Goal: Task Accomplishment & Management: Complete application form

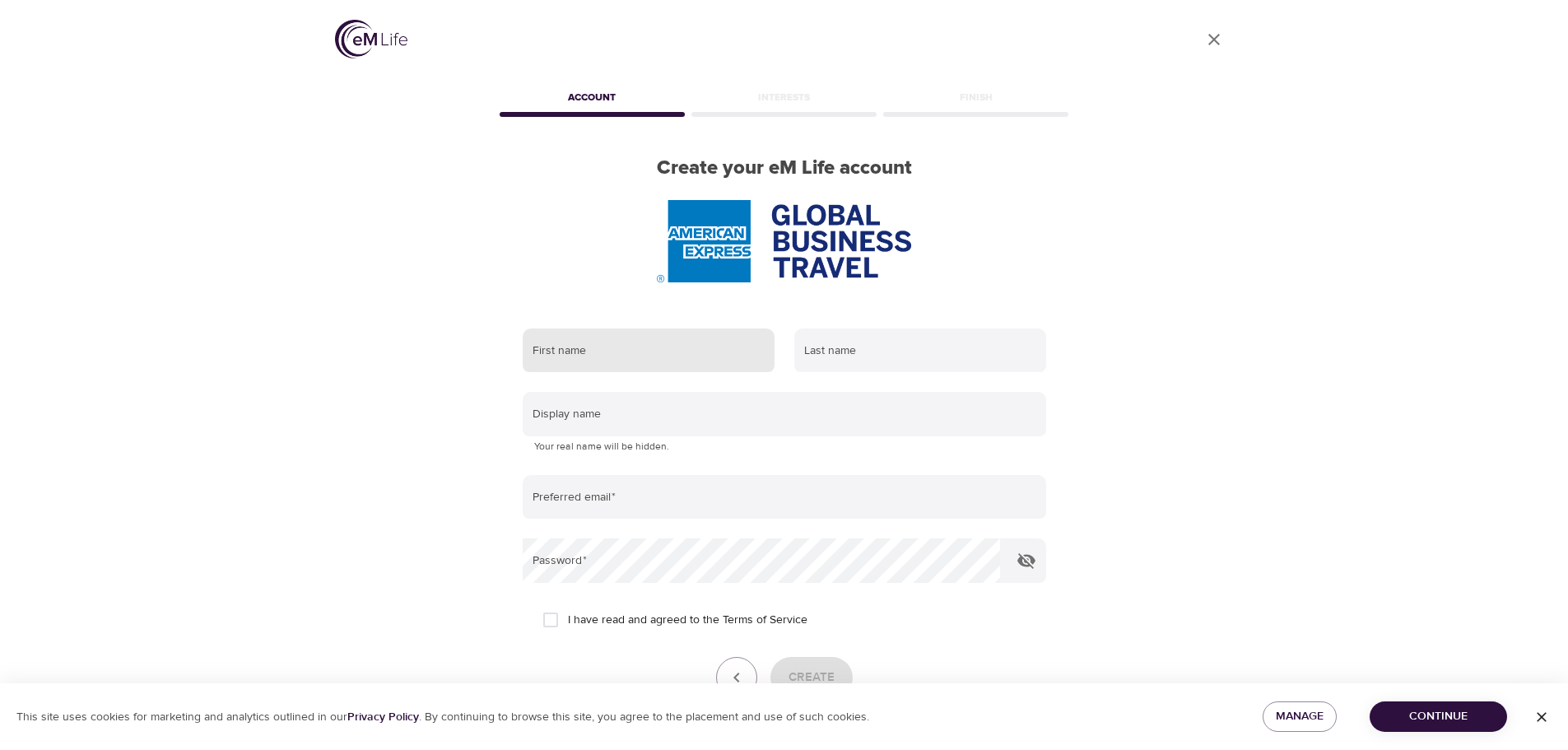
click at [627, 363] on input "text" at bounding box center [649, 350] width 252 height 44
type input "[PERSON_NAME]"
type input "[PERSON_NAME][EMAIL_ADDRESS][PERSON_NAME][DOMAIN_NAME]"
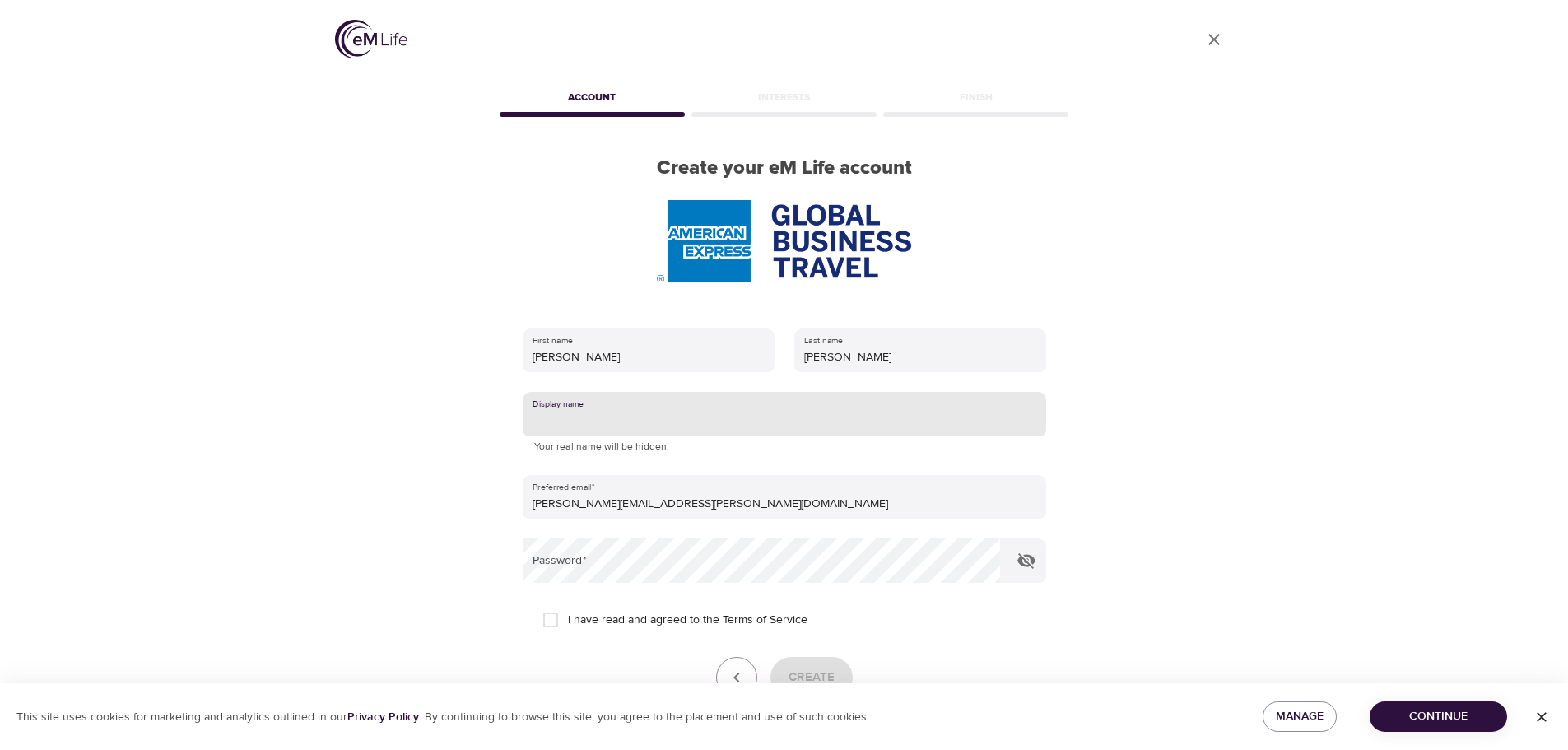
click at [653, 414] on input "text" at bounding box center [784, 413] width 523 height 44
type input "tmabry70"
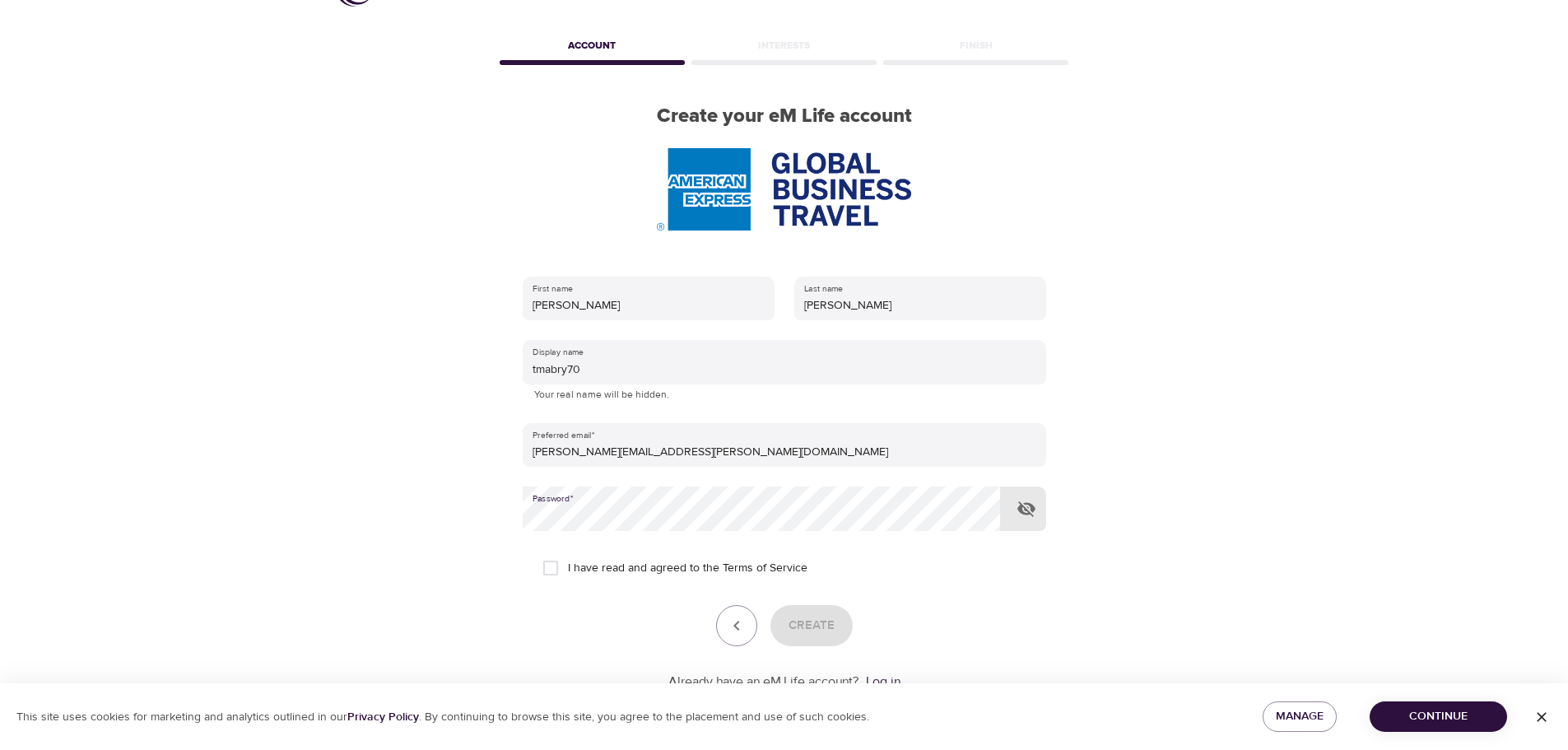
scroll to position [104, 0]
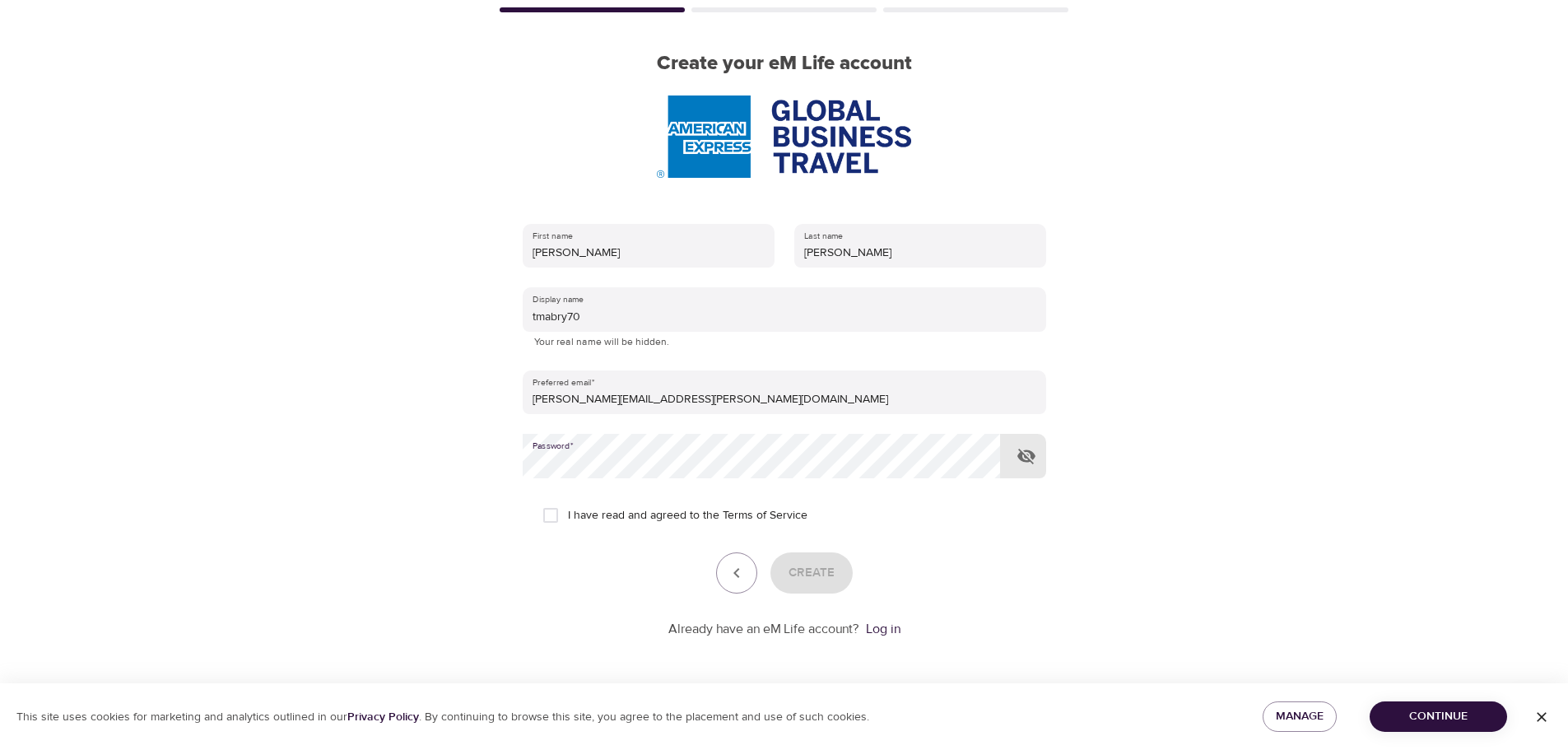
click at [547, 521] on input "I have read and agreed to the Terms of Service" at bounding box center [550, 515] width 35 height 35
checkbox input "true"
click at [808, 569] on span "Create" at bounding box center [811, 573] width 46 height 22
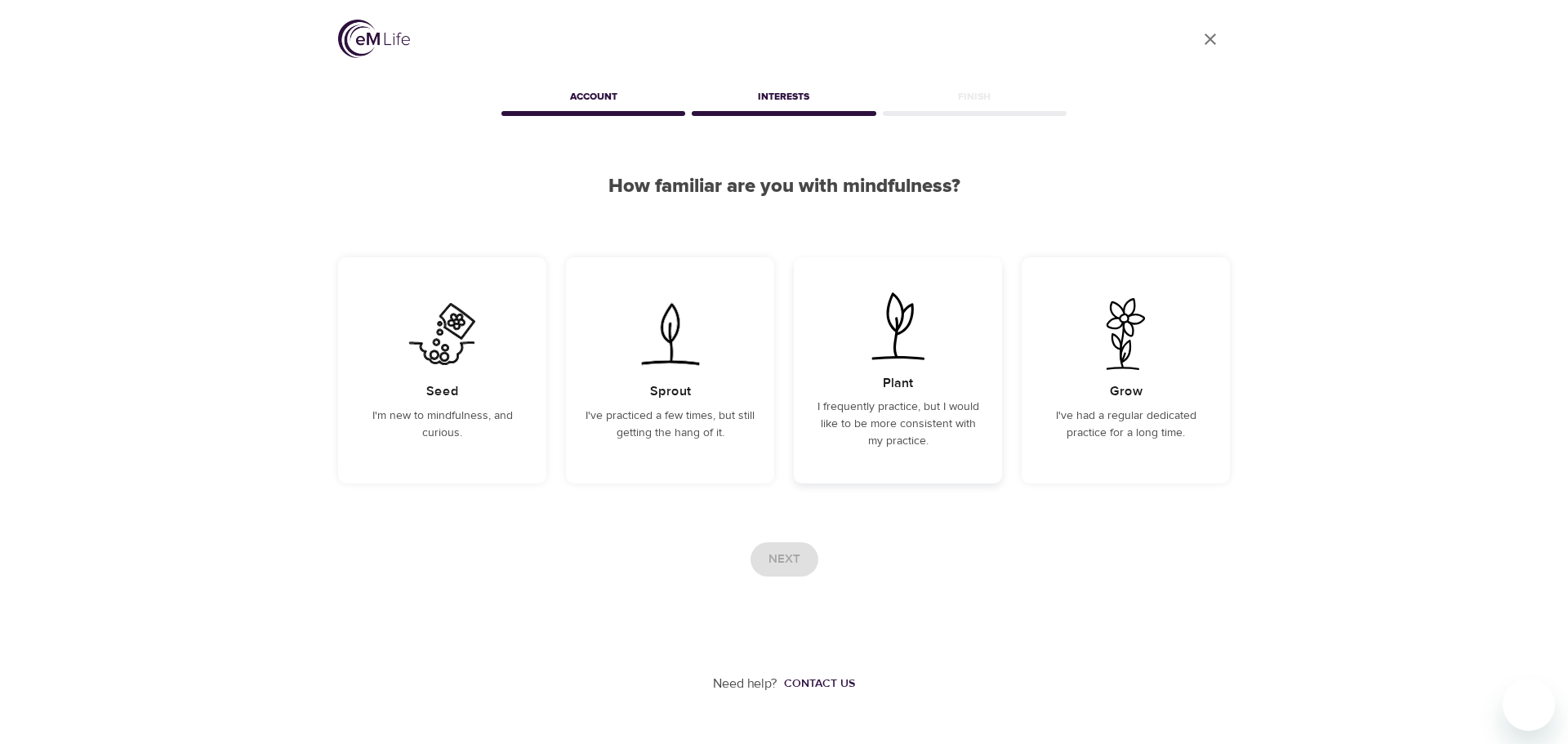
click at [917, 421] on p "I frequently practice, but I would like to be more consistent with my practice." at bounding box center [897, 424] width 169 height 51
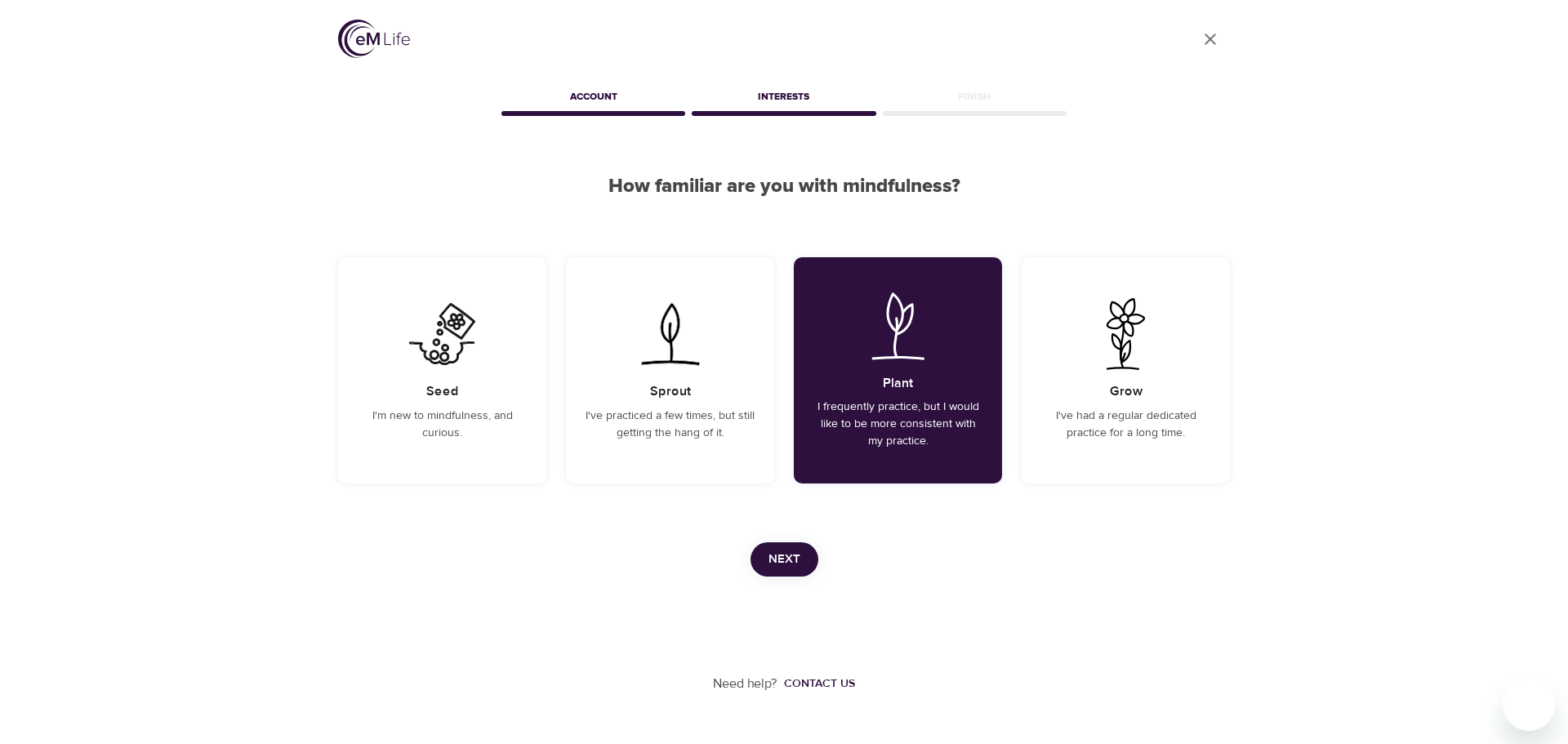
click at [790, 560] on span "Next" at bounding box center [784, 559] width 32 height 21
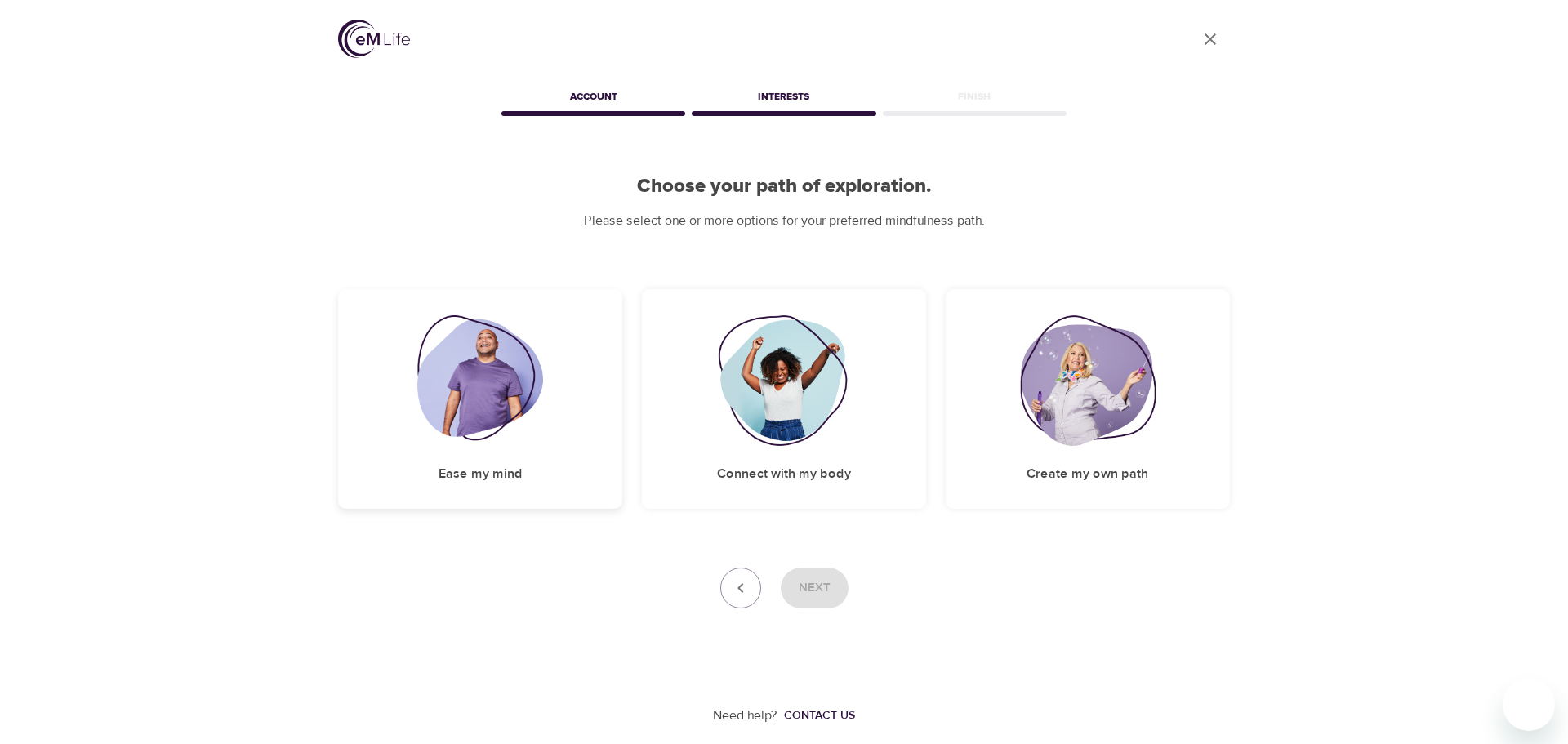
click at [519, 454] on div "Ease my mind" at bounding box center [480, 399] width 284 height 219
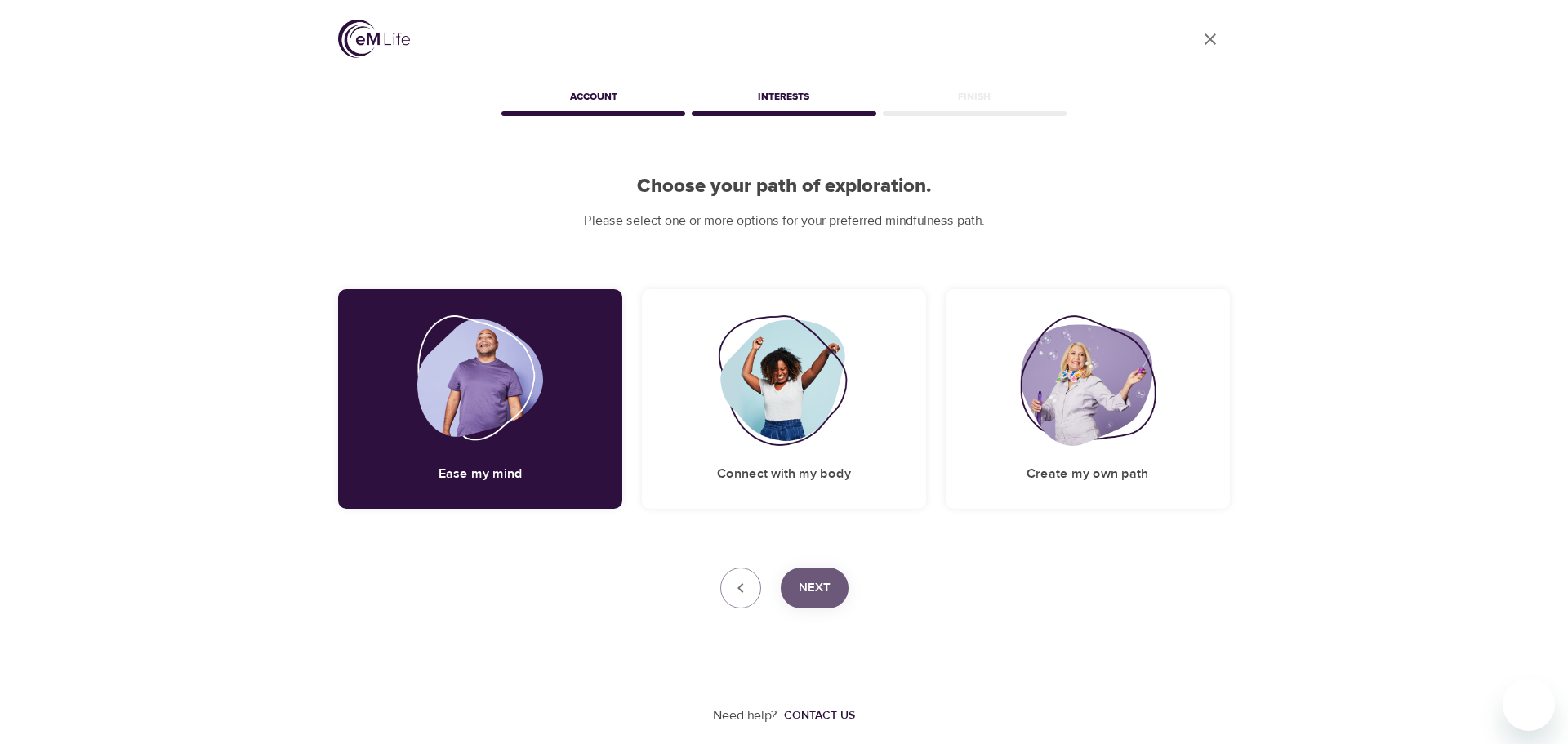
click at [809, 589] on span "Next" at bounding box center [815, 588] width 32 height 21
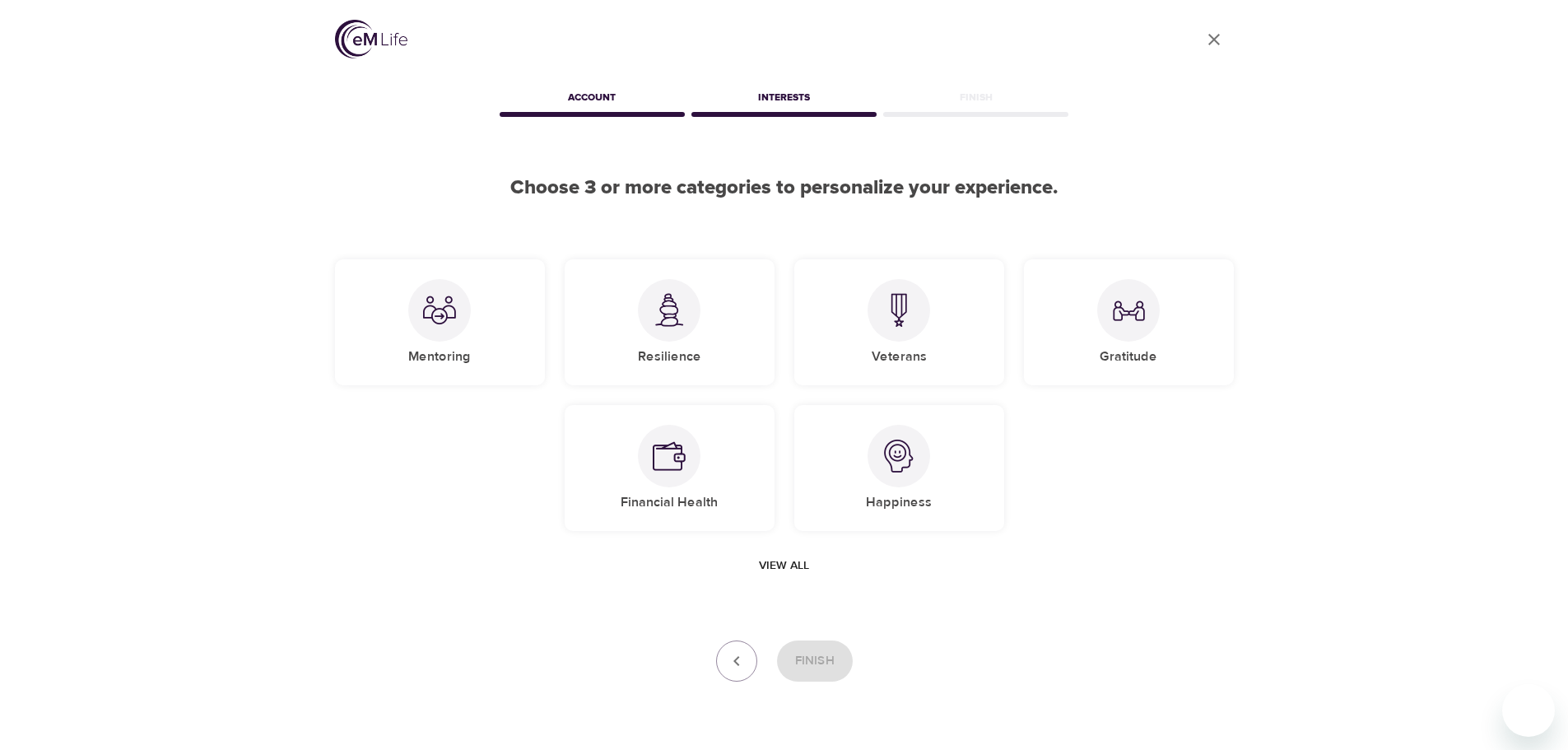
scroll to position [49, 0]
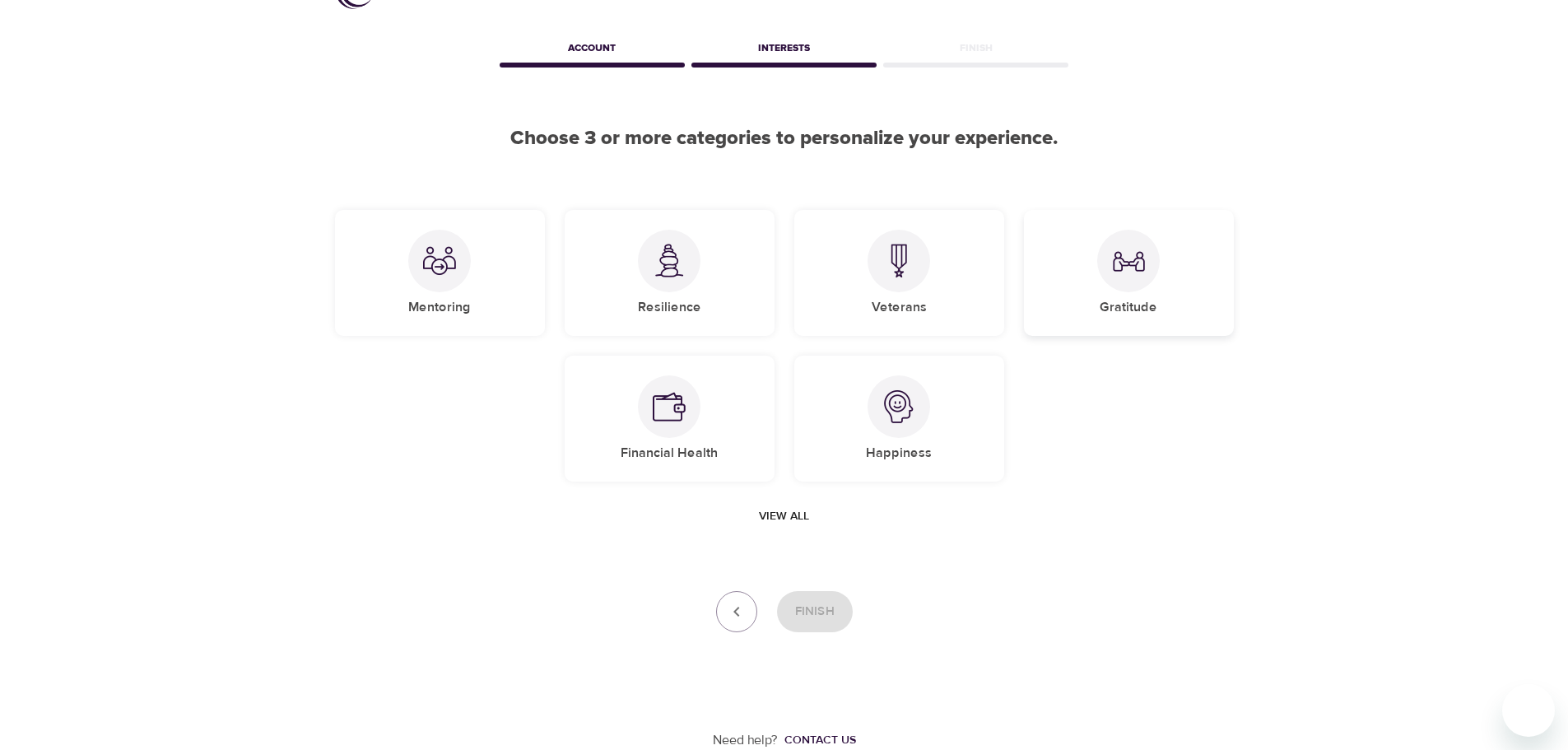
click at [1130, 281] on div at bounding box center [1128, 261] width 62 height 62
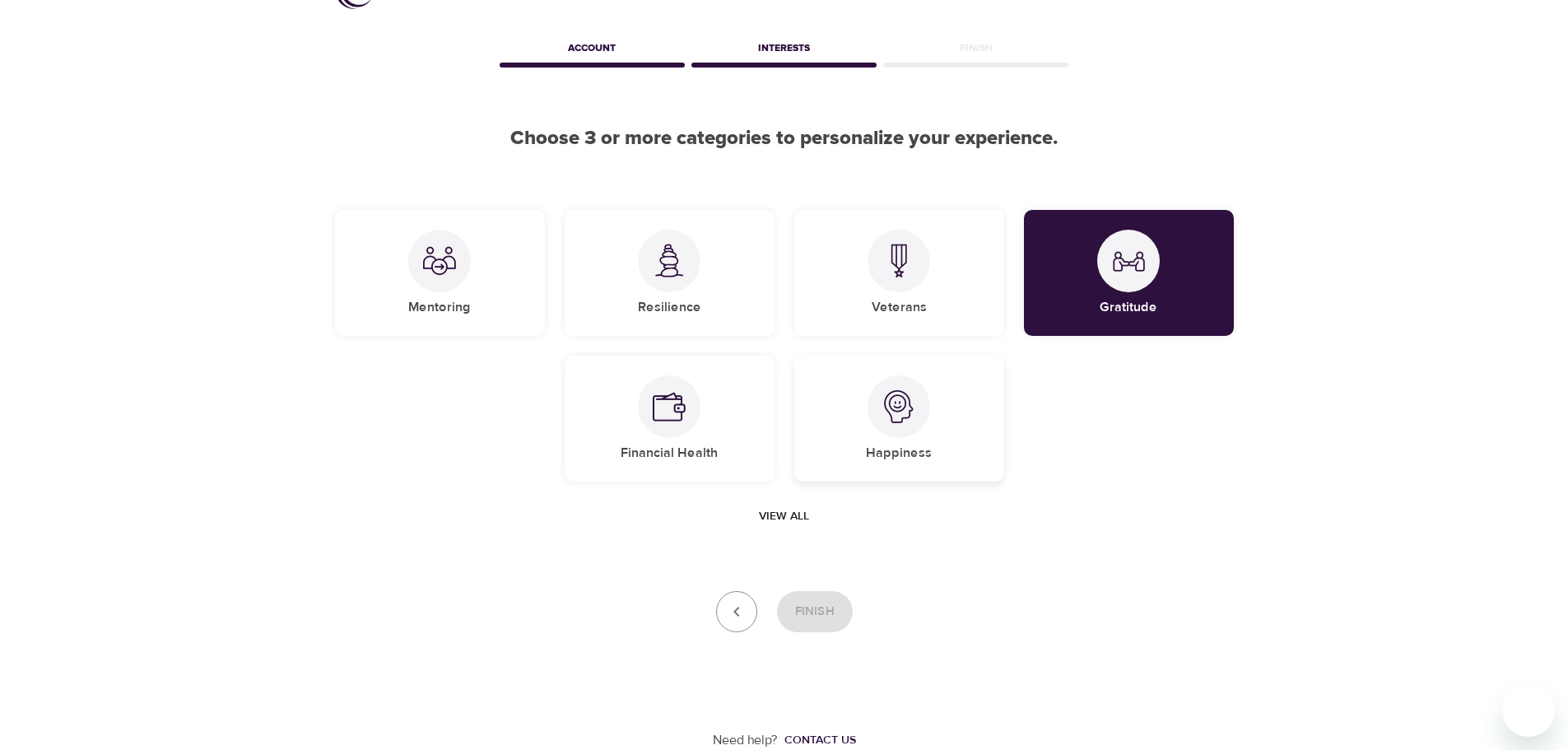
click at [914, 435] on div "Happiness" at bounding box center [898, 419] width 210 height 126
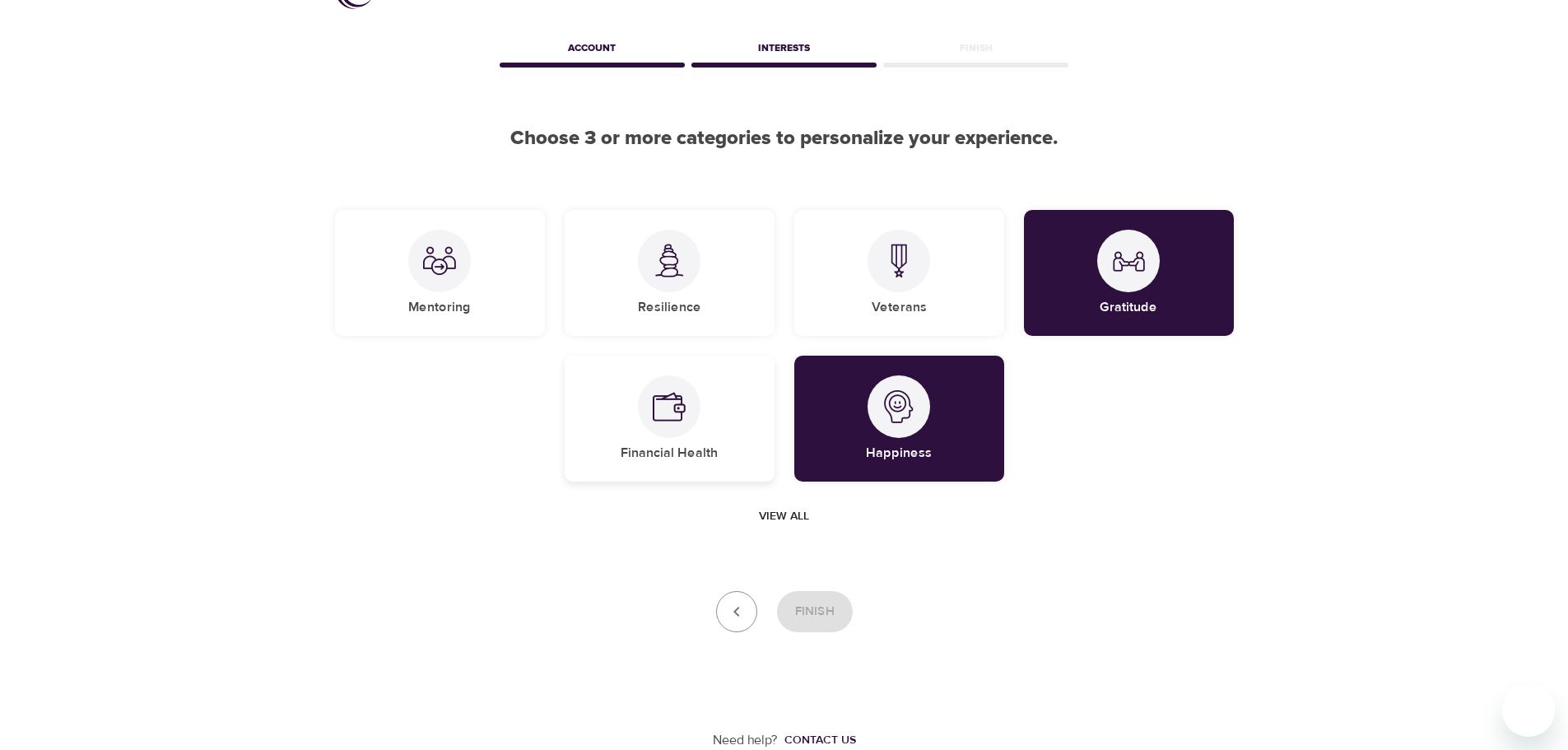
click at [659, 414] on img at bounding box center [669, 407] width 33 height 33
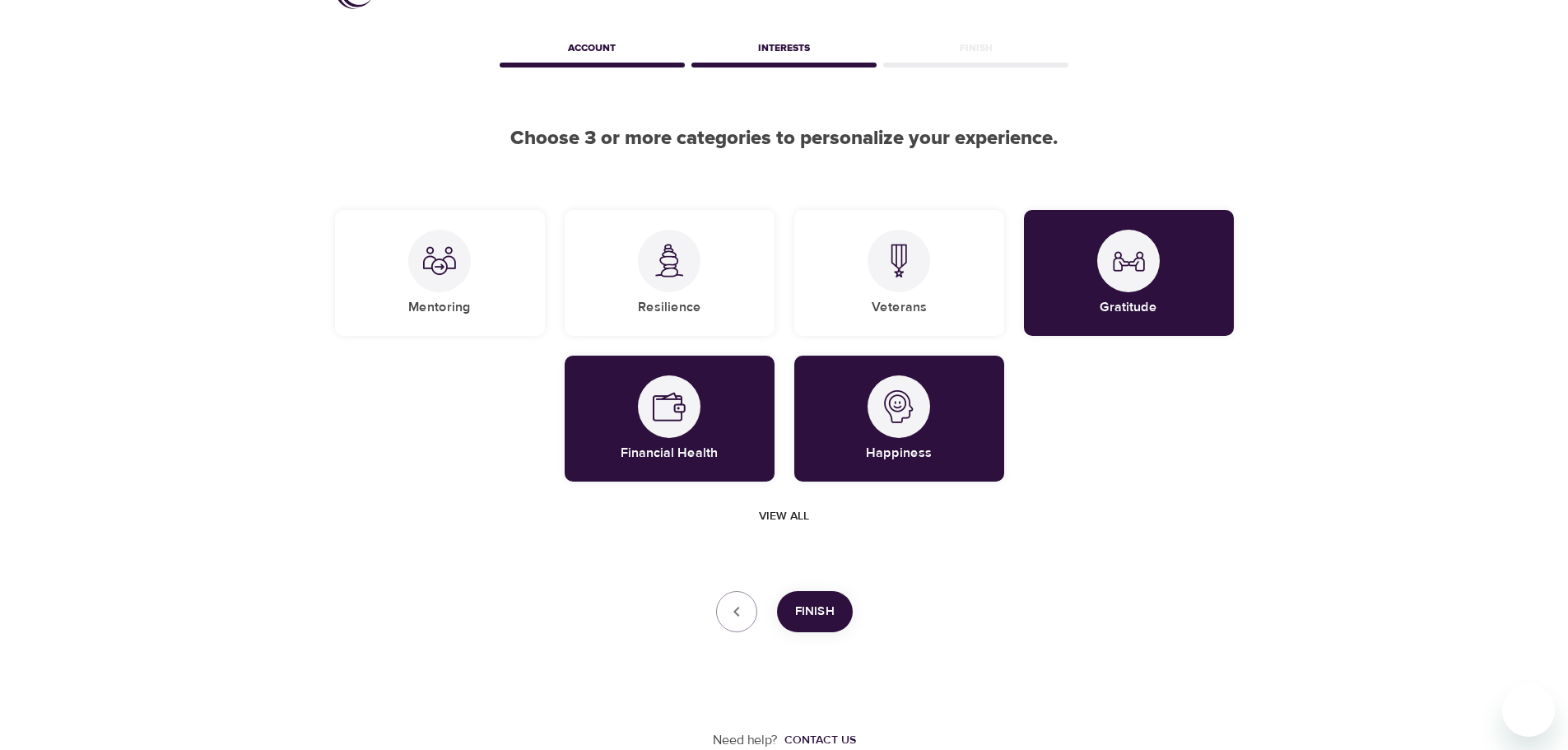
click at [800, 612] on span "Finish" at bounding box center [815, 612] width 40 height 22
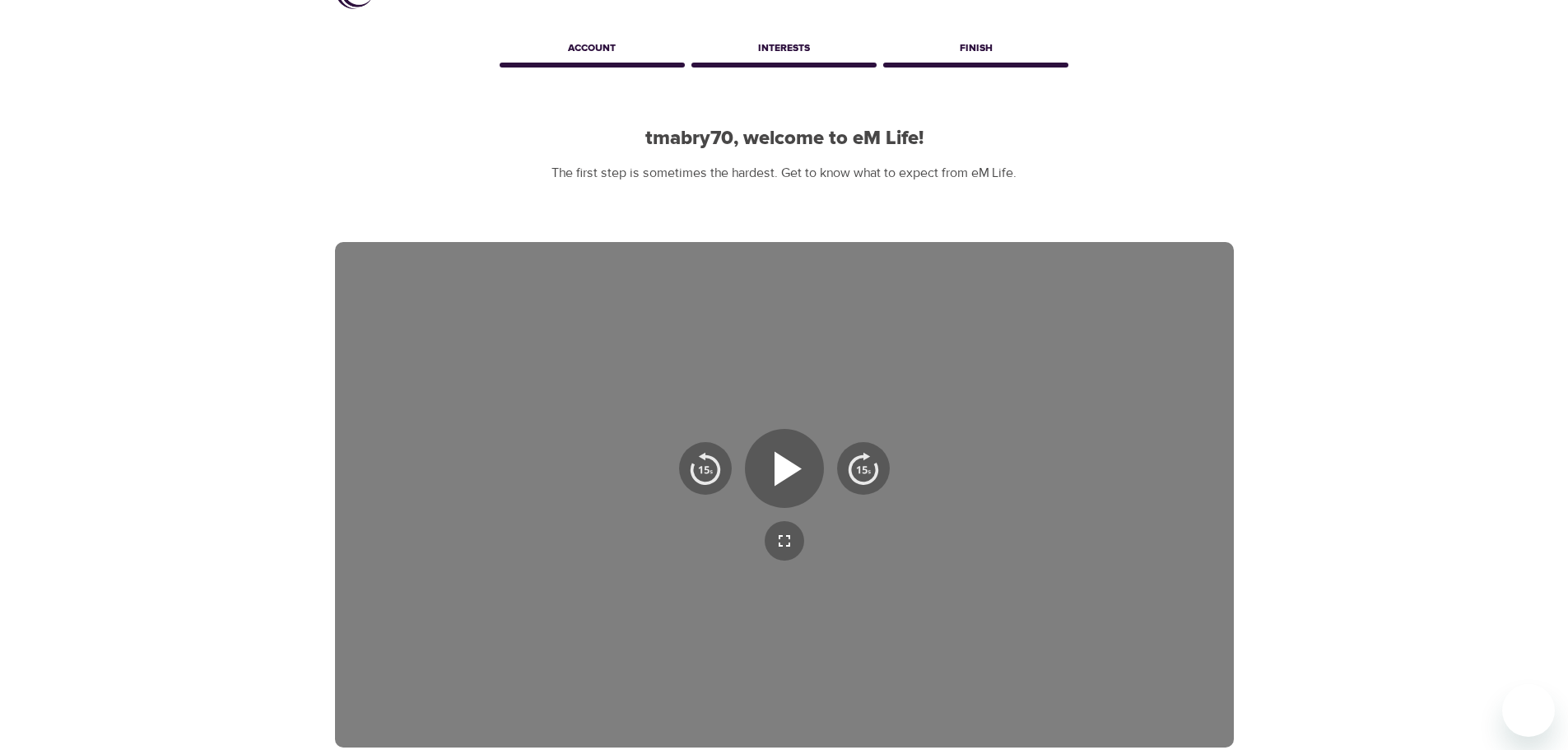
click at [1368, 310] on div "User Profile Account Interests Finish tmabry70, welcome to eM Life! The first s…" at bounding box center [784, 458] width 1568 height 1015
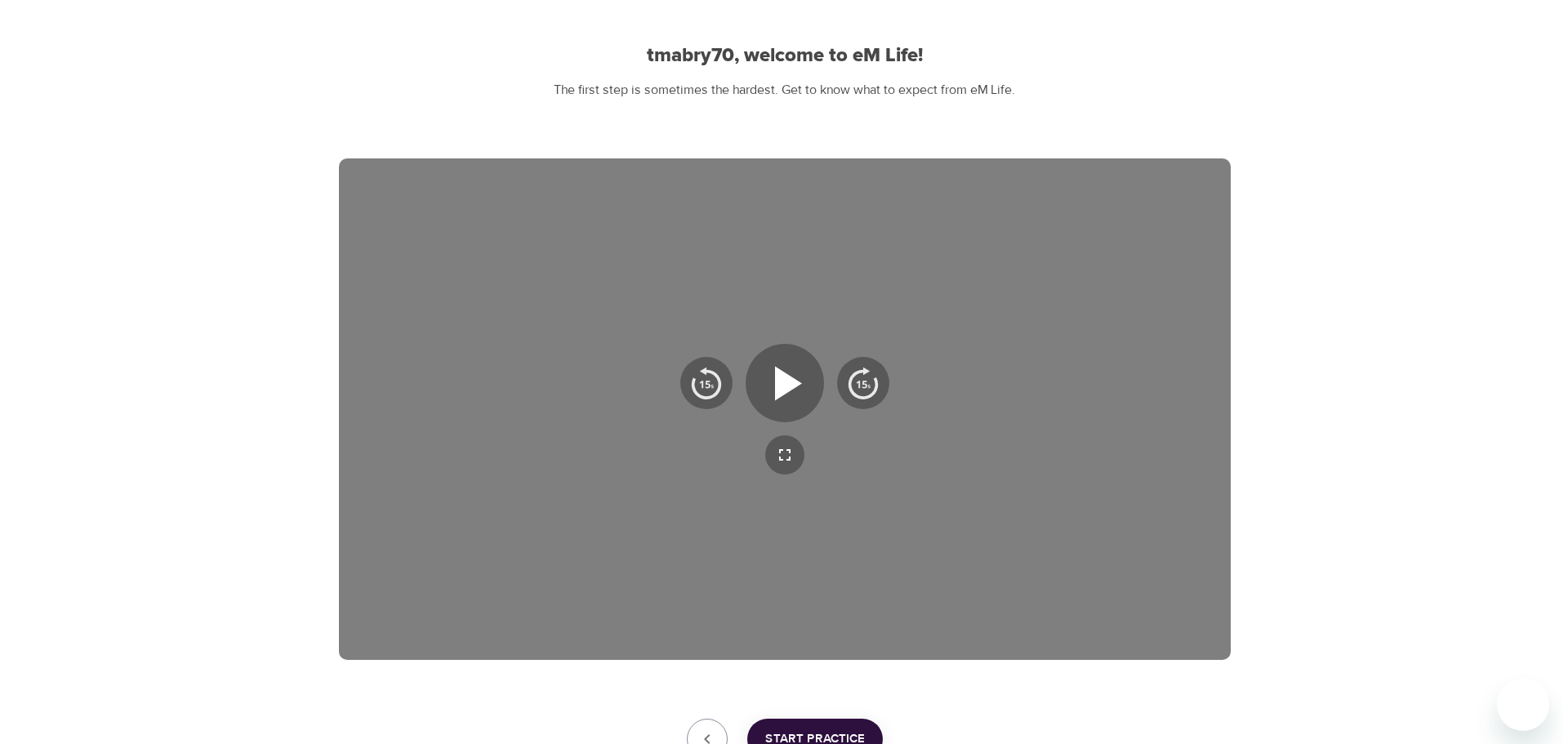
scroll to position [212, 0]
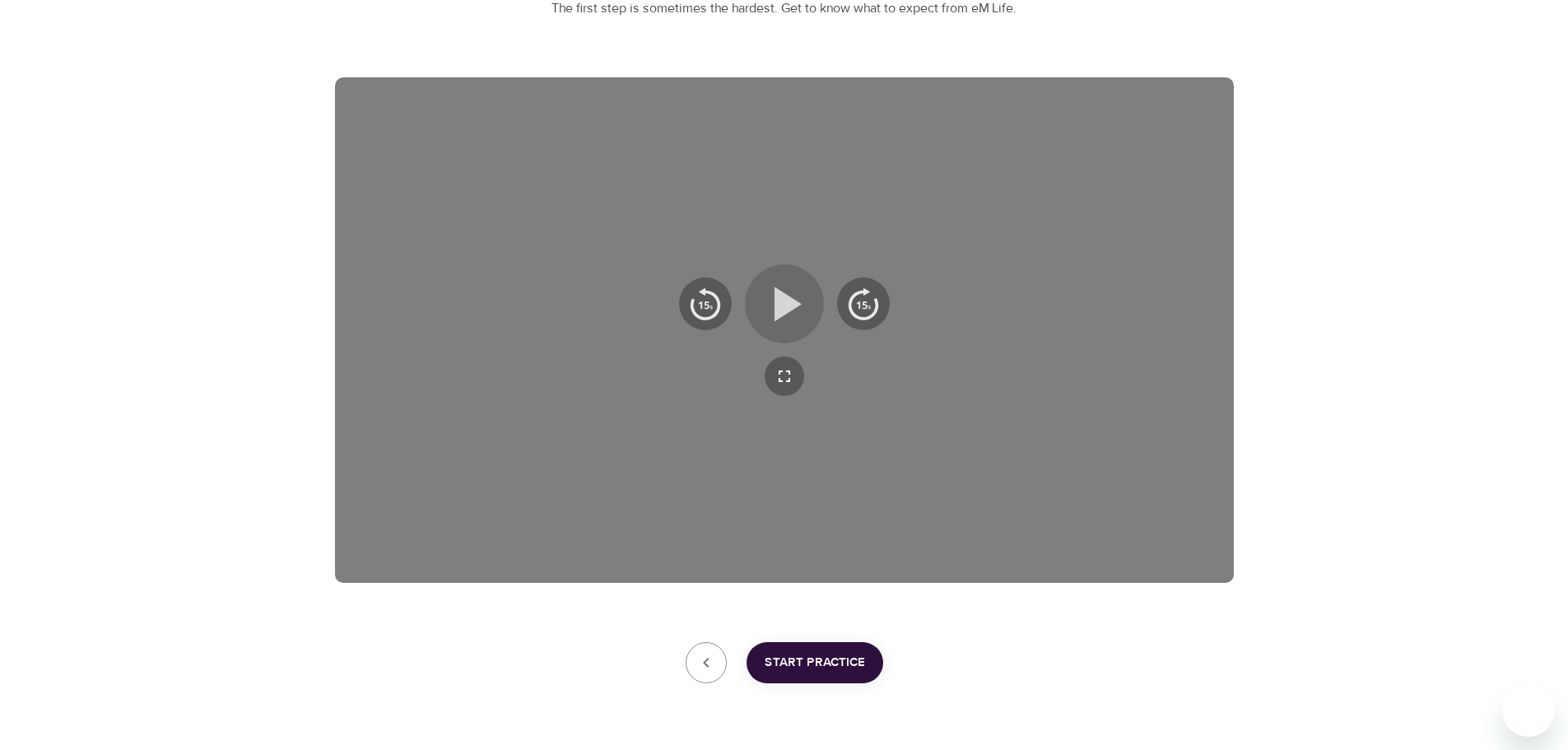
click at [762, 291] on icon "button" at bounding box center [784, 303] width 59 height 59
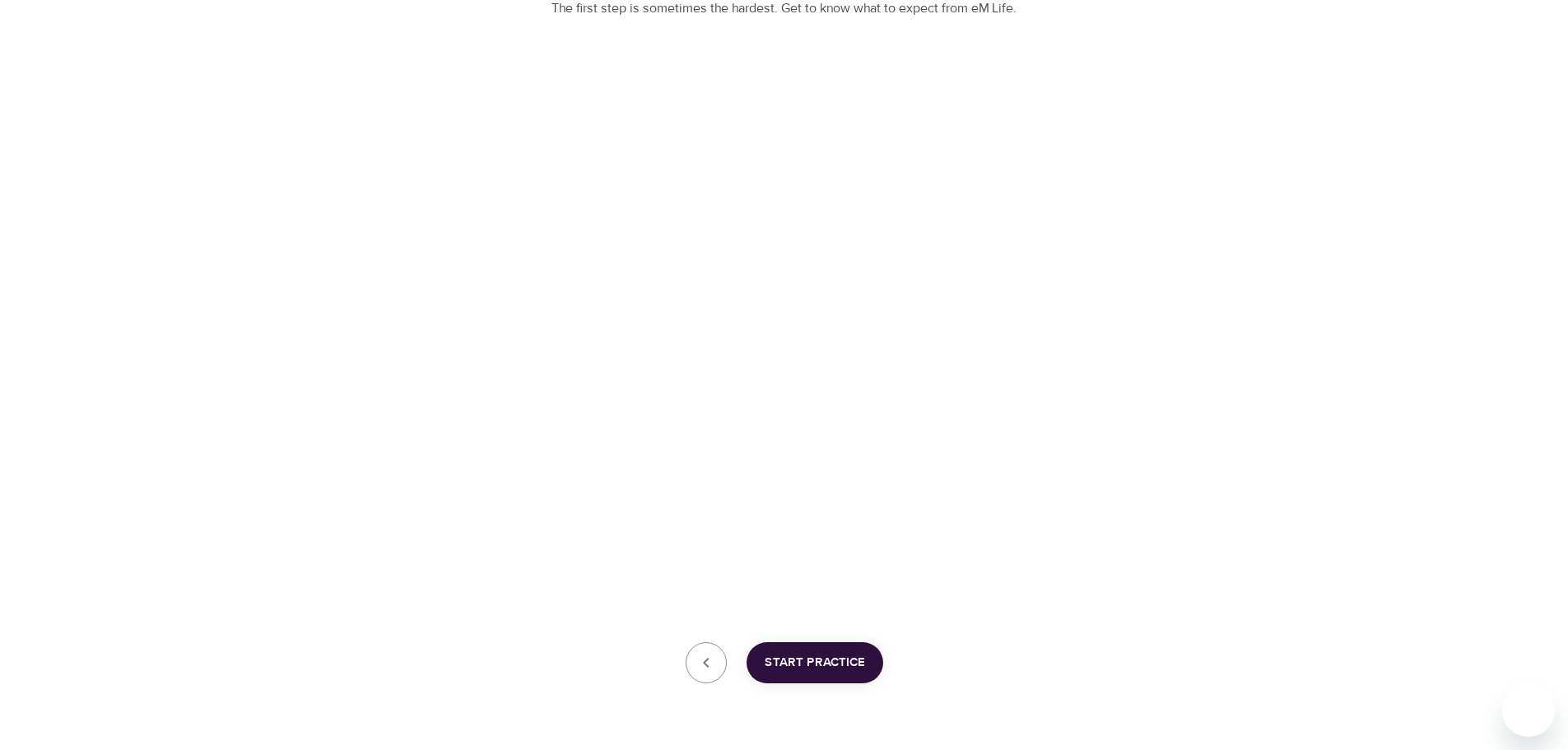
click at [795, 656] on span "Start Practice" at bounding box center [815, 662] width 101 height 22
